Goal: Task Accomplishment & Management: Manage account settings

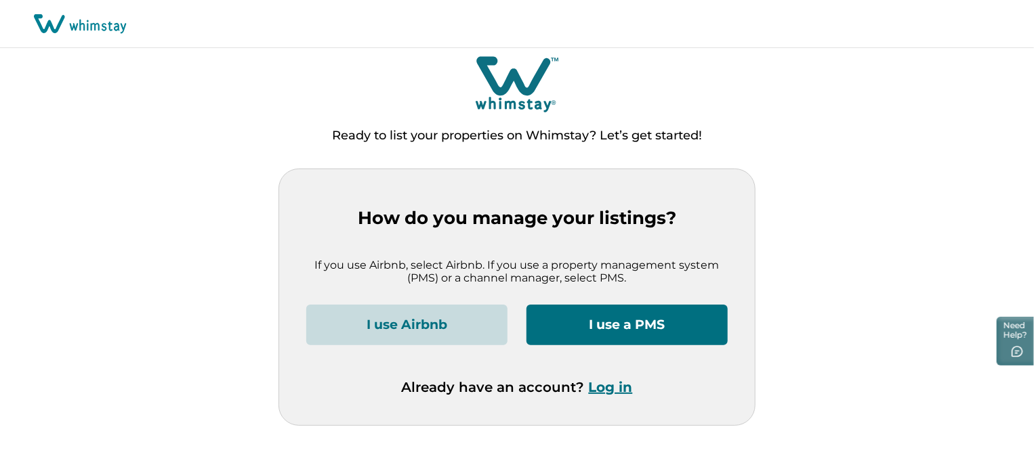
click at [610, 384] on button "Log in" at bounding box center [611, 387] width 44 height 16
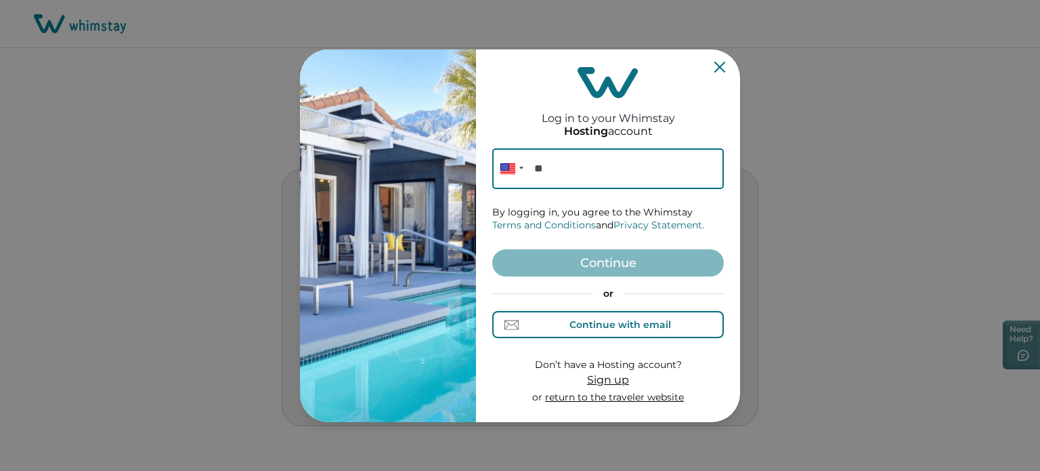
click at [607, 331] on div "Continue with email" at bounding box center [608, 325] width 125 height 14
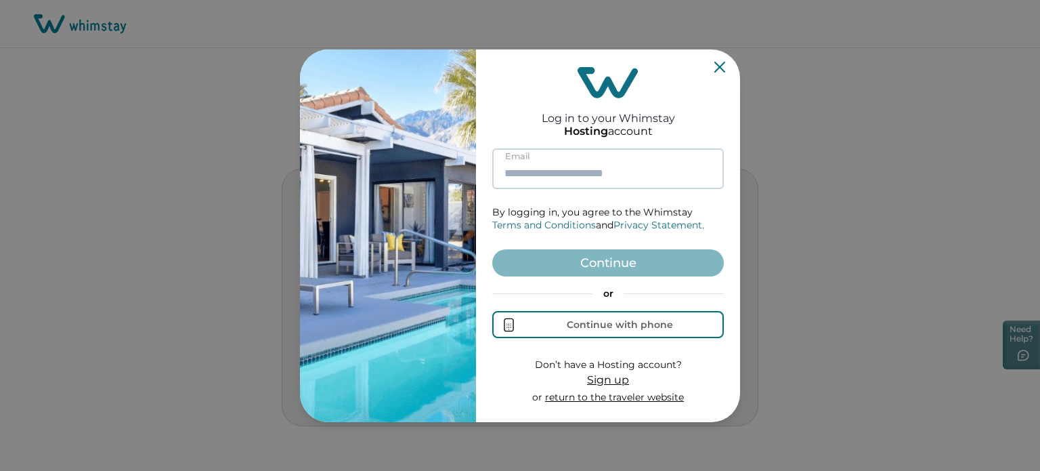
click at [588, 164] on input at bounding box center [608, 168] width 232 height 41
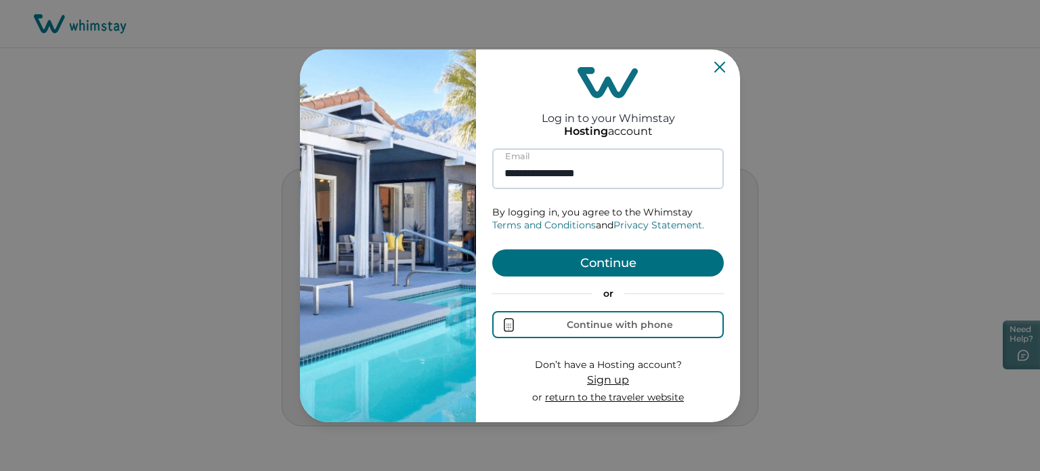
type input "**********"
click at [492, 249] on button "Continue" at bounding box center [608, 262] width 232 height 27
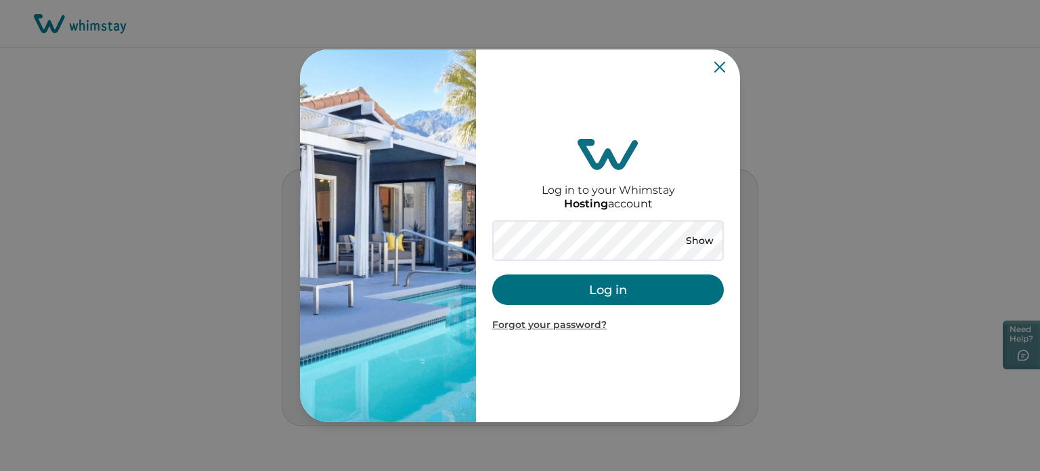
click at [600, 284] on button "Log in" at bounding box center [608, 289] width 232 height 30
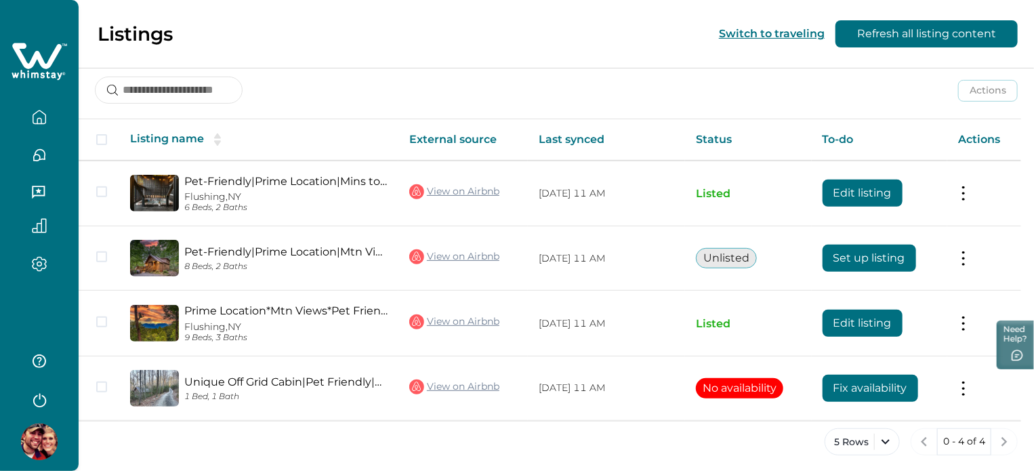
scroll to position [182, 0]
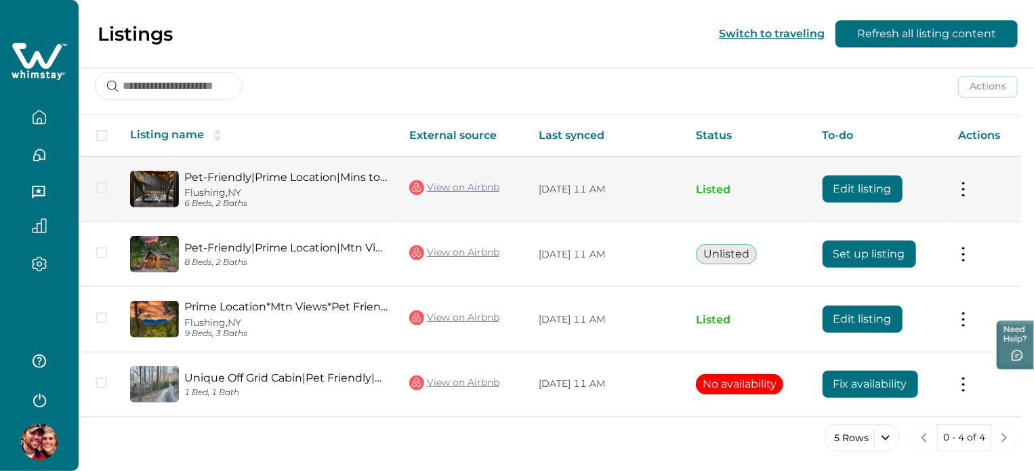
click at [849, 197] on button "Edit listing" at bounding box center [862, 188] width 80 height 27
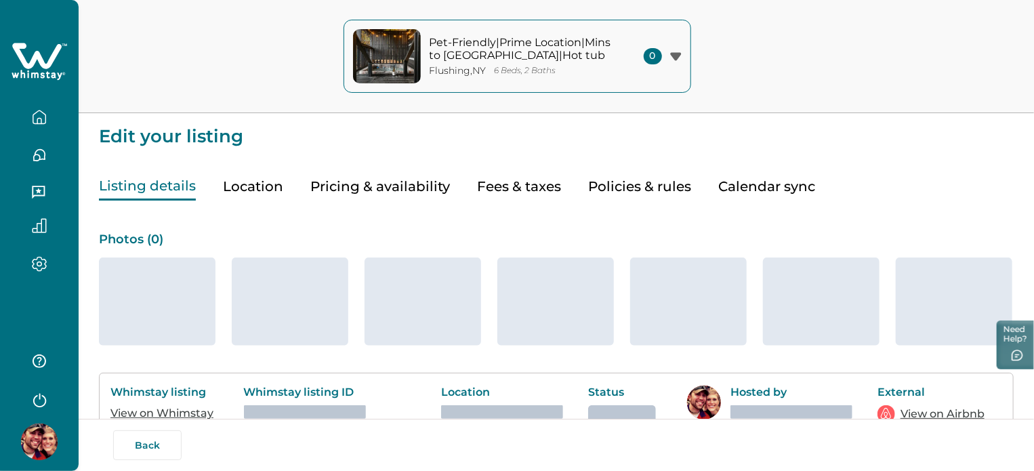
click at [417, 174] on button "Pricing & availability" at bounding box center [380, 187] width 140 height 28
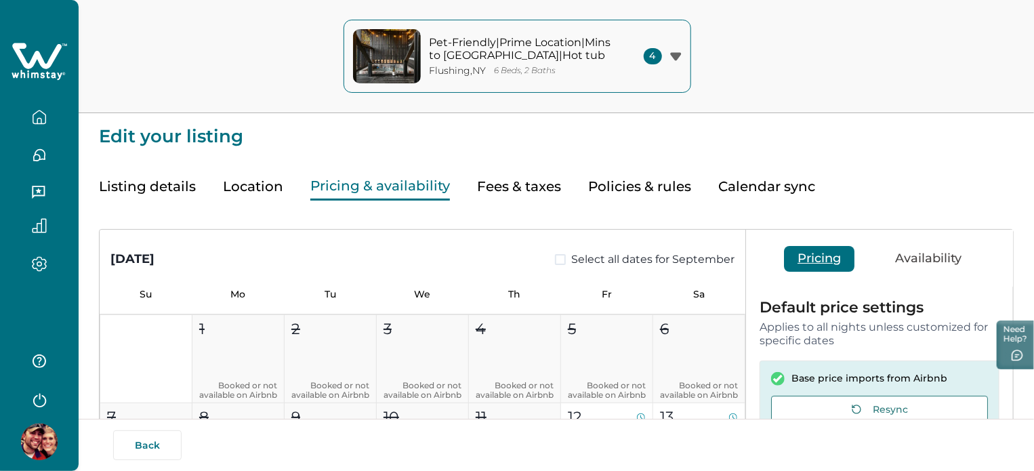
type input "**"
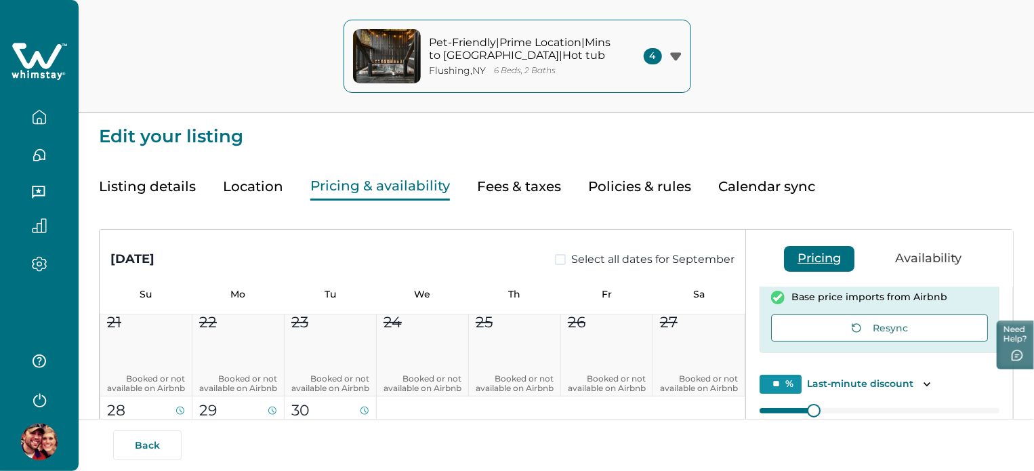
scroll to position [274, 0]
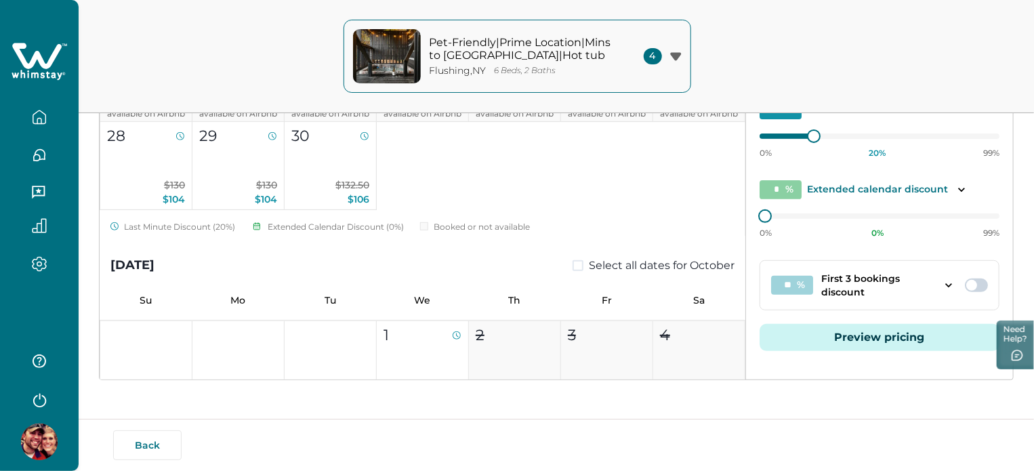
click at [872, 324] on button "Preview pricing" at bounding box center [879, 337] width 240 height 27
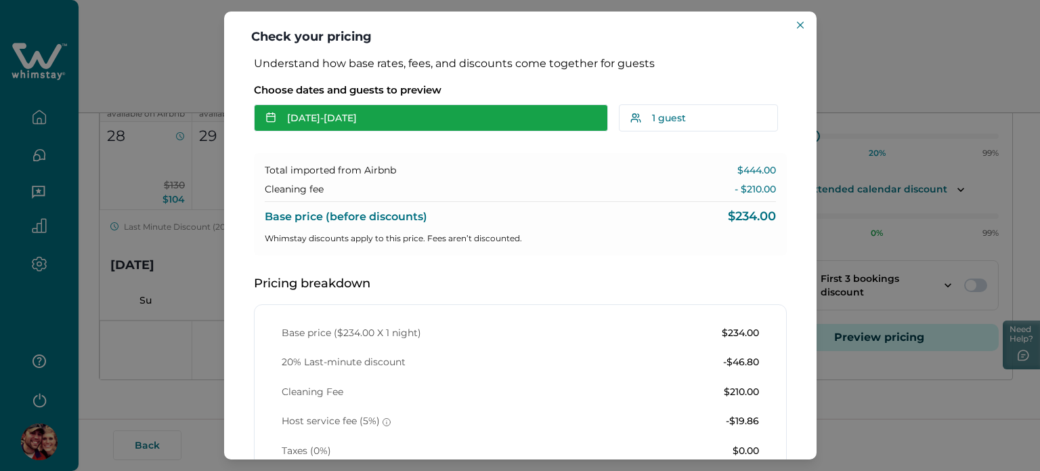
click at [349, 110] on button "[DATE] - [DATE]" at bounding box center [431, 117] width 354 height 27
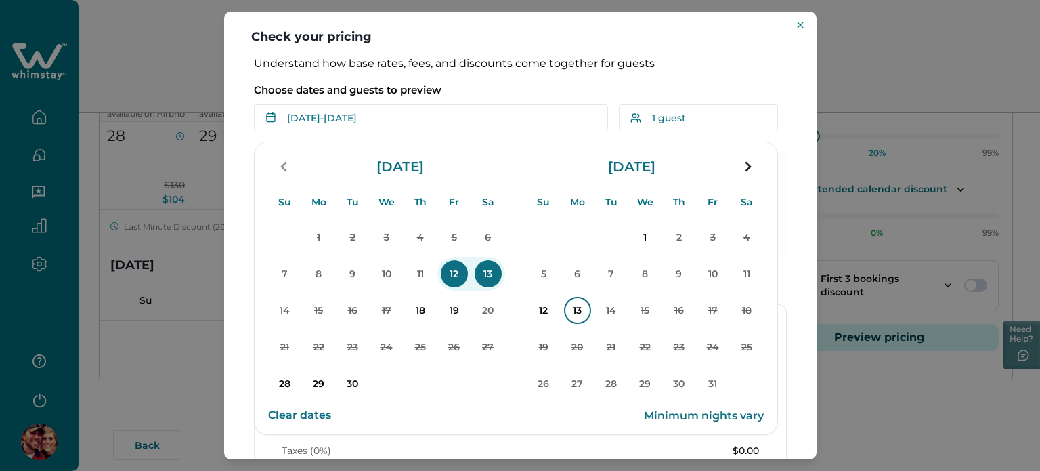
click at [564, 309] on p "13" at bounding box center [577, 310] width 27 height 27
click at [625, 314] on button "14" at bounding box center [612, 310] width 34 height 34
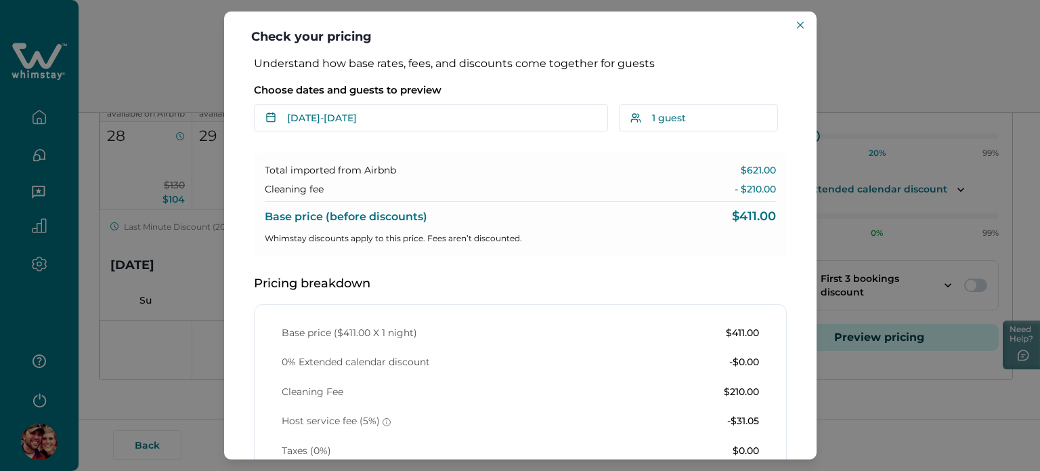
click at [180, 254] on div "Check your pricing Understand how base rates, fees, and discounts come together…" at bounding box center [520, 235] width 1040 height 471
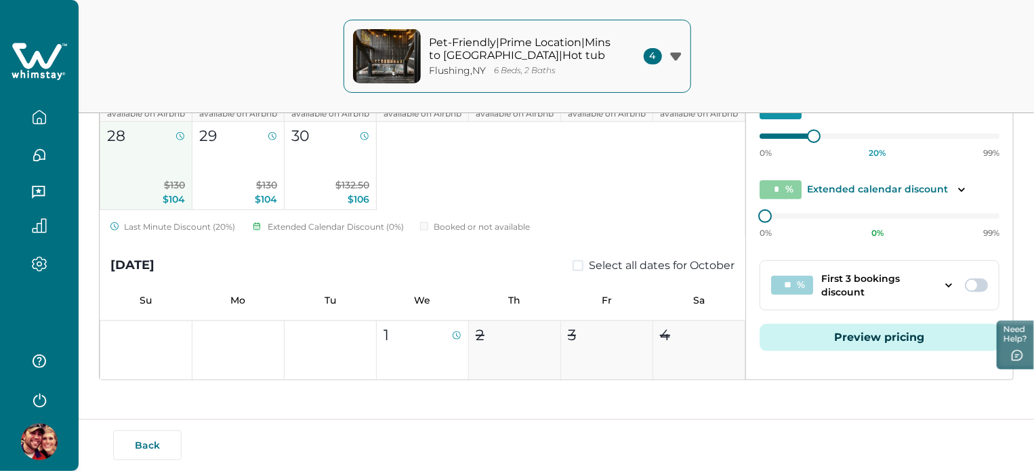
click at [158, 200] on p "$130 $104" at bounding box center [146, 192] width 78 height 28
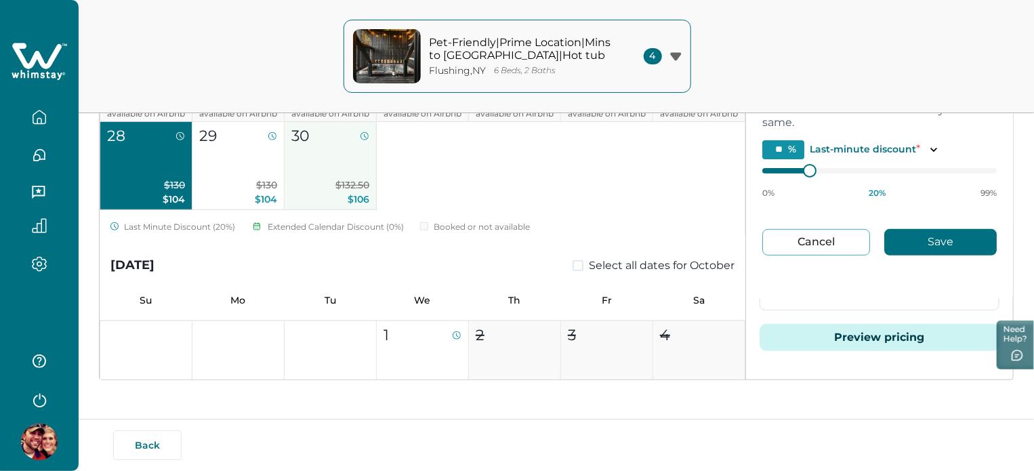
click at [363, 197] on span "$106" at bounding box center [358, 199] width 22 height 12
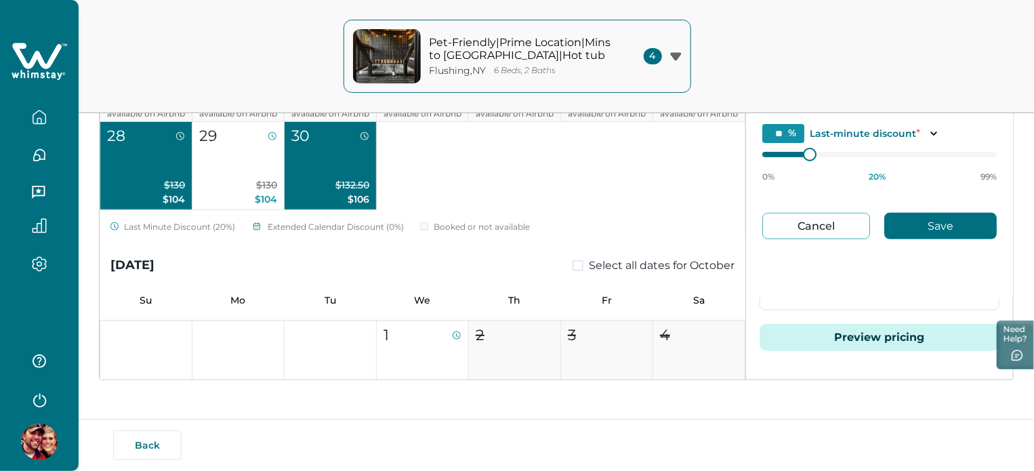
click at [822, 335] on button "Preview pricing" at bounding box center [879, 337] width 240 height 27
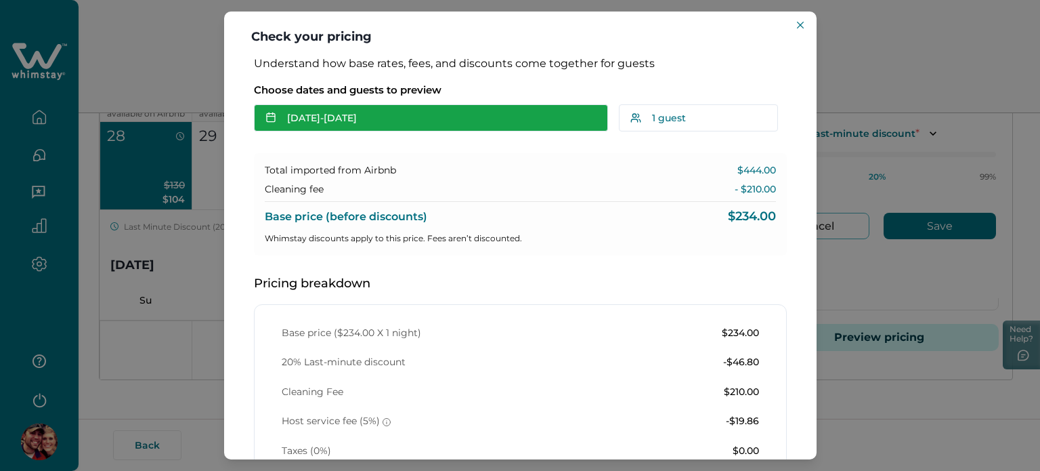
click at [341, 130] on button "[DATE] - [DATE]" at bounding box center [431, 117] width 354 height 27
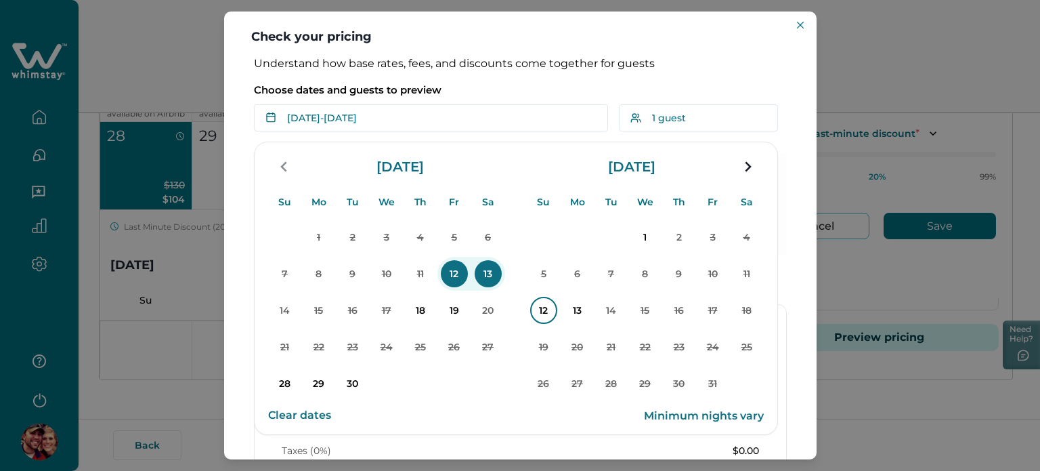
click at [551, 303] on p "12" at bounding box center [543, 310] width 27 height 27
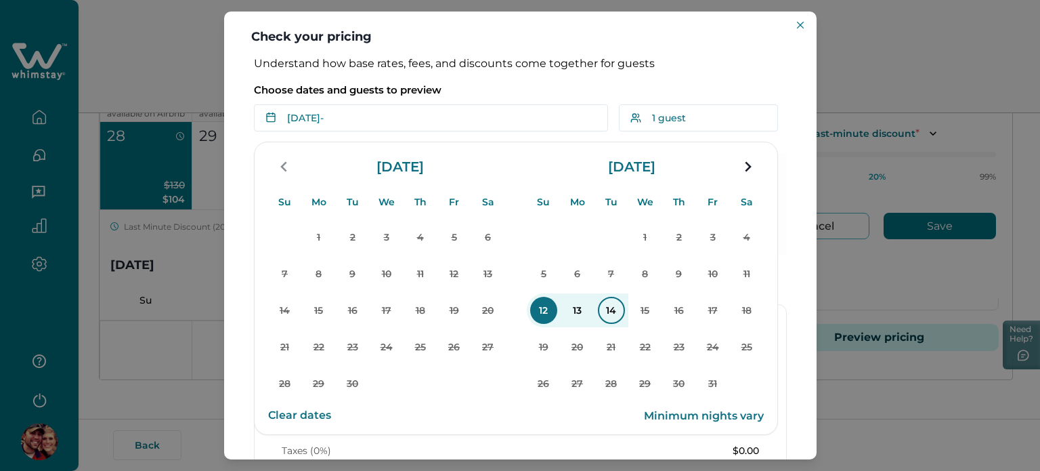
click at [605, 317] on p "14" at bounding box center [611, 310] width 27 height 27
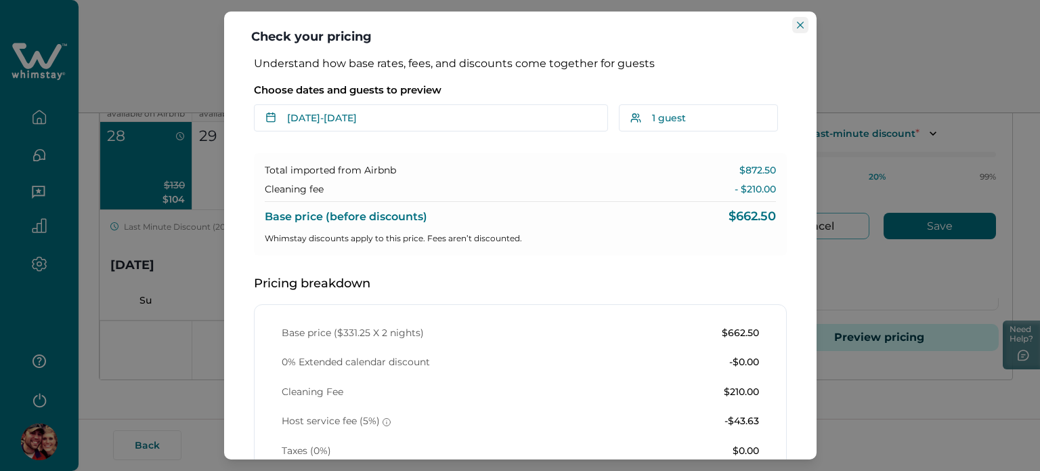
click at [799, 25] on icon "Close" at bounding box center [800, 25] width 7 height 7
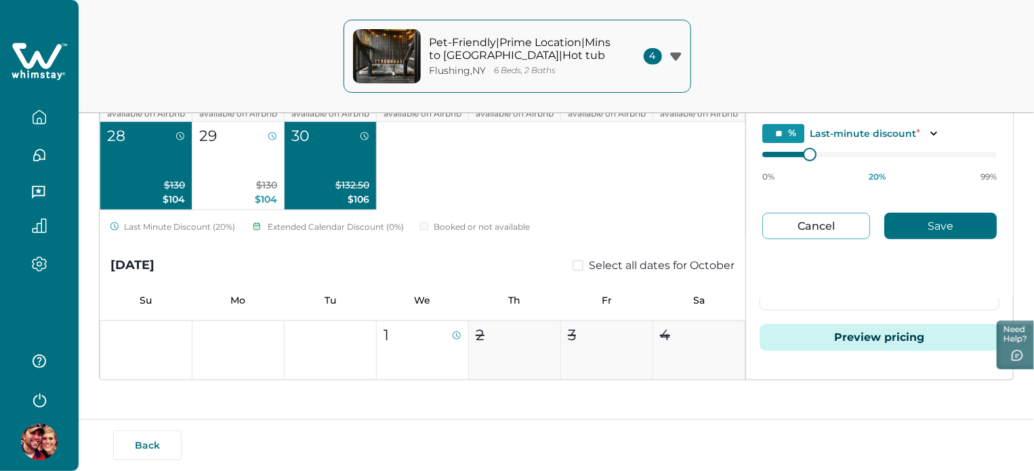
click at [825, 227] on button "Cancel" at bounding box center [816, 226] width 108 height 26
type input "*"
